Goal: Information Seeking & Learning: Learn about a topic

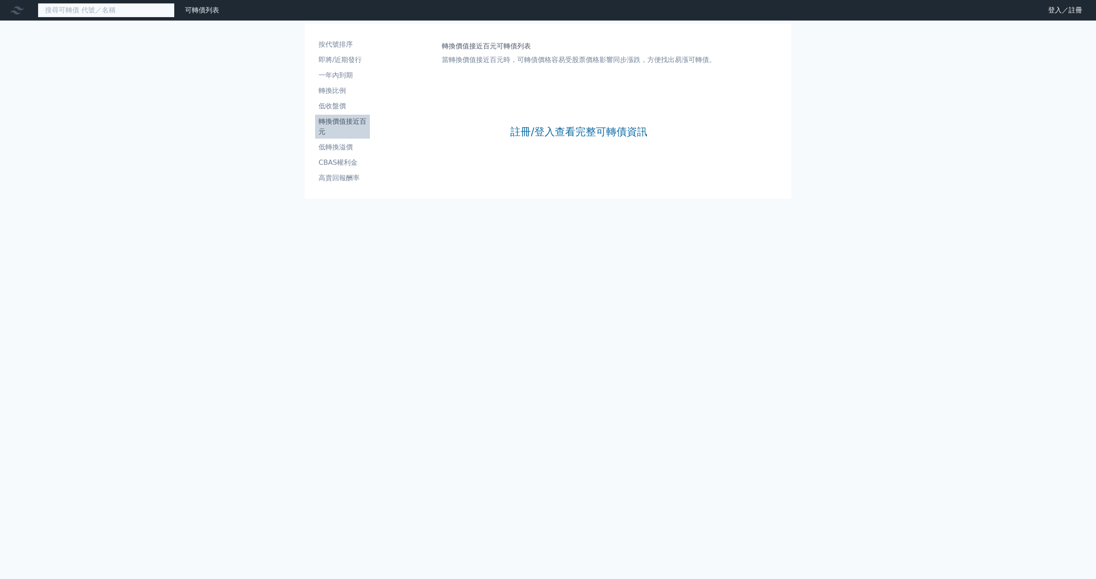
click at [102, 12] on input at bounding box center [106, 10] width 137 height 15
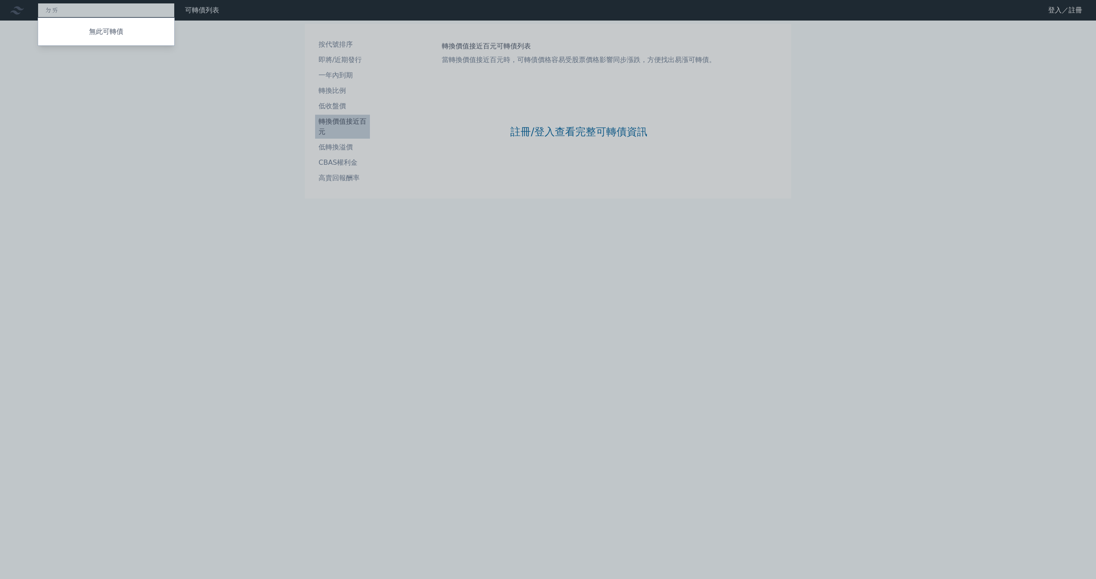
type input "ㄉ"
type input "8299"
click at [106, 41] on div "82992 群聯二 160.0 +4.00%" at bounding box center [106, 43] width 136 height 17
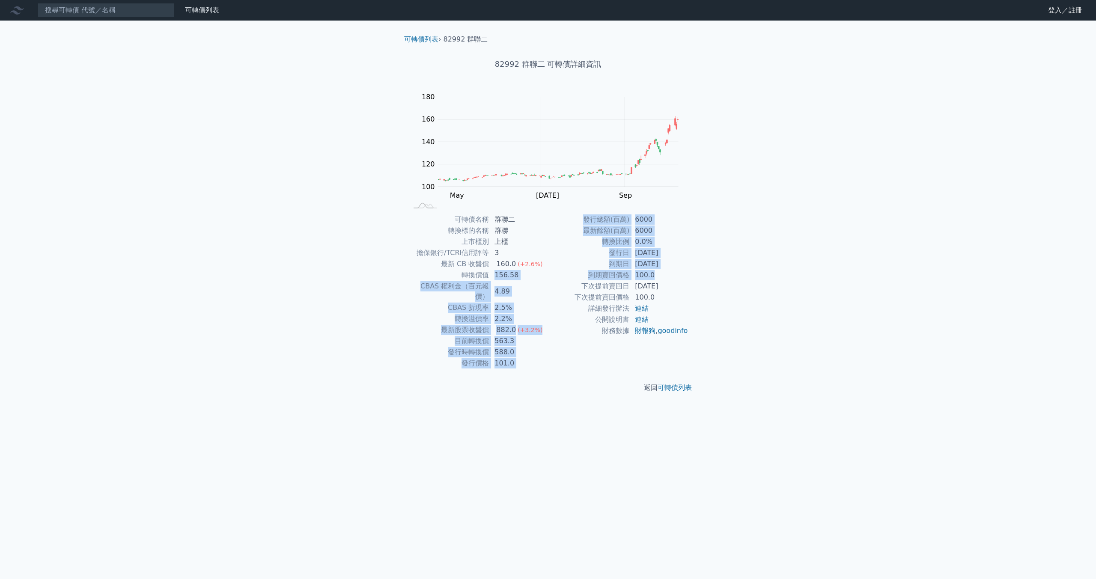
drag, startPoint x: 494, startPoint y: 275, endPoint x: 687, endPoint y: 274, distance: 193.1
click at [687, 274] on div "可轉債名稱 群聯二 轉換標的名稱 群聯 上市櫃別 上櫃 擔保銀行/TCRI信用評等 3 最新 CB 收盤價 160.0 (+2.6%) 轉換價值 156.58…" at bounding box center [547, 291] width 301 height 155
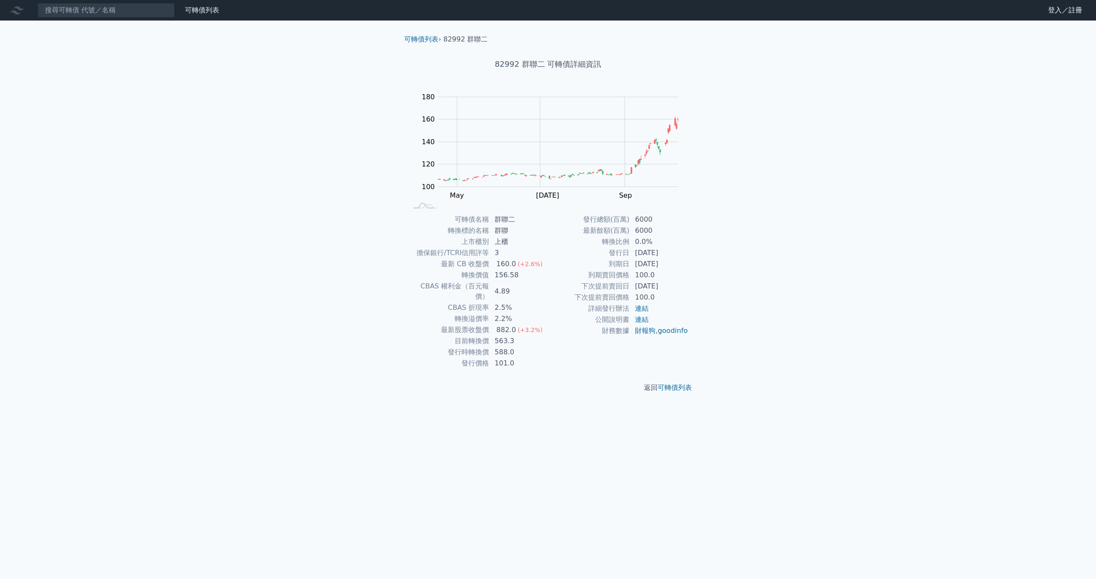
click at [724, 270] on div "可轉債列表 財務數據 可轉債列表 財務數據 登入／註冊 登入／註冊 可轉債列表 › 82992 群聯二 82992 群聯二 可轉債詳細資訊 Zoom Out …" at bounding box center [548, 289] width 1096 height 579
drag, startPoint x: 637, startPoint y: 276, endPoint x: 682, endPoint y: 264, distance: 46.8
click at [682, 264] on tbody "發行總額(百萬) 6000 最新餘額(百萬) 6000 轉換比例 0.0% 發行日 [DATE] 到期日 [DATE] 到期賣回價格 100.0 下次提前賣回…" at bounding box center [618, 275] width 140 height 122
drag, startPoint x: 612, startPoint y: 256, endPoint x: 699, endPoint y: 268, distance: 88.2
click at [699, 268] on div "可轉債列表 › 82992 群聯二 82992 群聯二 可轉債詳細資訊 Zoom Out 100 80 90 100 110 120 130 140 200 …" at bounding box center [548, 214] width 329 height 386
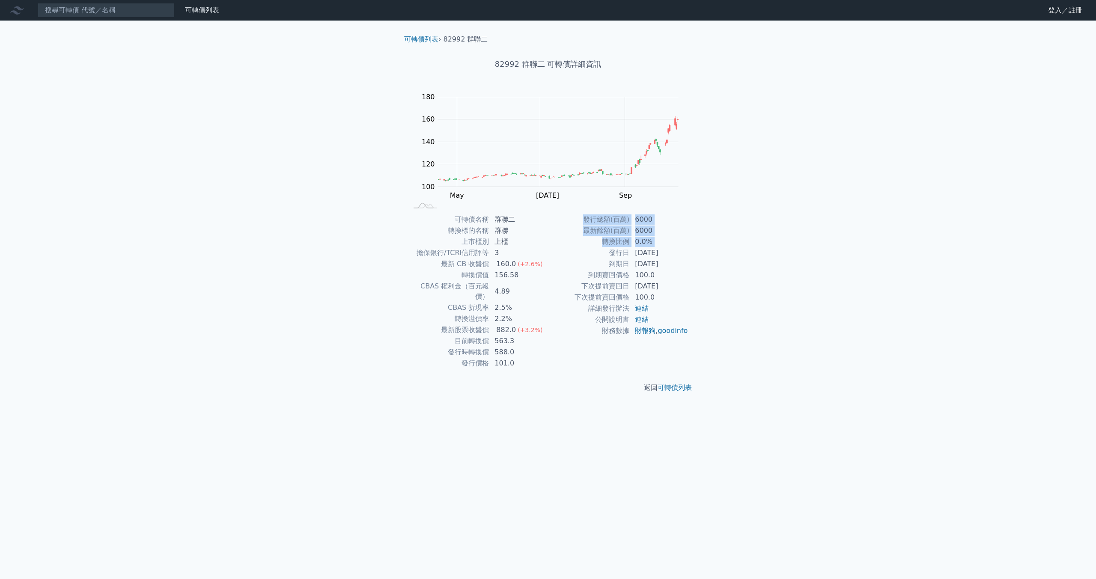
click at [698, 290] on div "可轉債名稱 群聯二 轉換標的名稱 群聯 上市櫃別 上櫃 擔保銀行/TCRI信用評等 3 最新 CB 收盤價 160.0 (+2.6%) 轉換價值 156.58…" at bounding box center [547, 291] width 301 height 155
click at [680, 282] on td "[DATE]" at bounding box center [659, 286] width 59 height 11
